Goal: Transaction & Acquisition: Purchase product/service

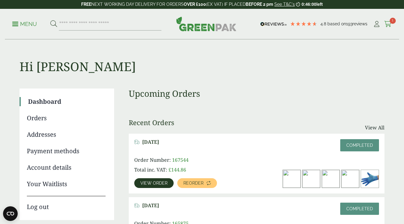
click at [391, 24] on icon at bounding box center [388, 24] width 8 height 6
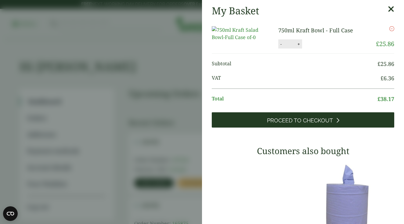
click at [300, 124] on span "Proceed to Checkout" at bounding box center [300, 120] width 66 height 7
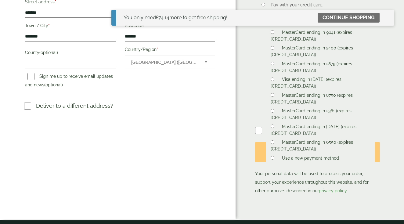
scroll to position [201, 0]
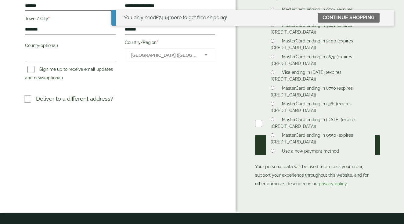
click at [315, 151] on button "Place order" at bounding box center [317, 145] width 125 height 20
